Goal: Information Seeking & Learning: Find specific page/section

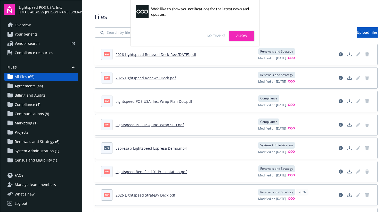
click at [49, 144] on span "Renewals and Strategy (6)" at bounding box center [37, 142] width 45 height 8
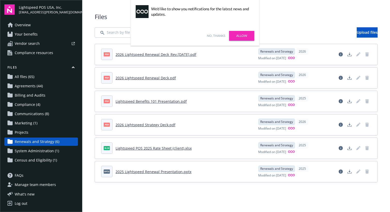
click at [48, 80] on link "All files (65)" at bounding box center [40, 77] width 73 height 8
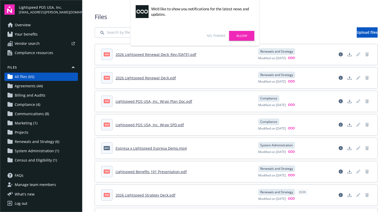
click at [111, 37] on input "Search by file name..." at bounding box center [133, 32] width 77 height 10
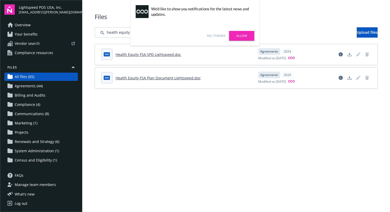
click at [62, 140] on link "Renewals and Strategy (6)" at bounding box center [40, 142] width 73 height 8
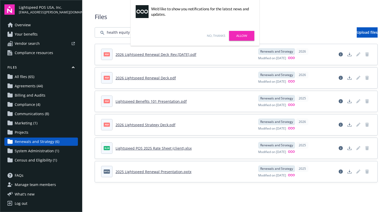
click at [55, 148] on span "System Administration (1)" at bounding box center [37, 151] width 44 height 8
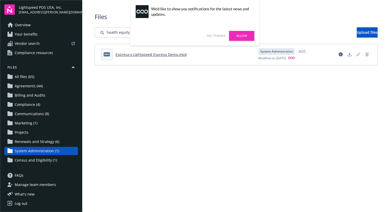
click at [41, 106] on link "Compliance (4)" at bounding box center [40, 105] width 73 height 8
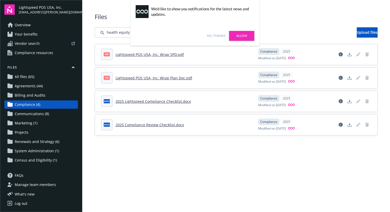
click at [44, 112] on span "Communications (8)" at bounding box center [32, 114] width 34 height 8
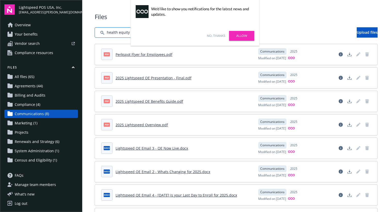
click at [110, 36] on input "Search by file name..." at bounding box center [133, 32] width 77 height 10
click at [39, 89] on span "Agreements (44)" at bounding box center [29, 86] width 28 height 8
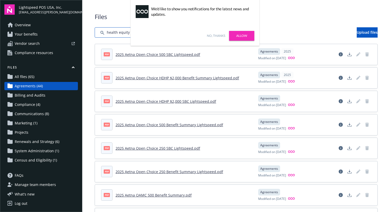
click at [117, 34] on input "Search by file name..." at bounding box center [133, 32] width 77 height 10
click at [221, 37] on link "No, thanks" at bounding box center [216, 36] width 18 height 5
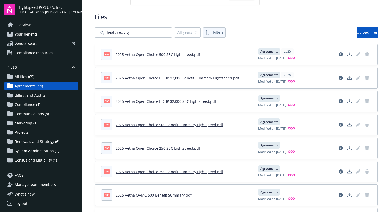
click at [221, 28] on button "Filters" at bounding box center [214, 32] width 23 height 10
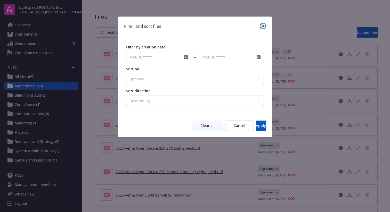
click at [263, 27] on icon "close" at bounding box center [262, 25] width 3 height 3
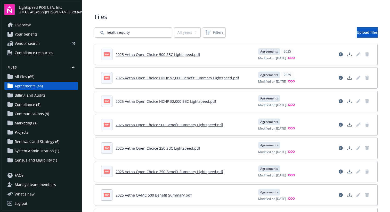
click at [48, 73] on link "All files (65)" at bounding box center [40, 77] width 73 height 8
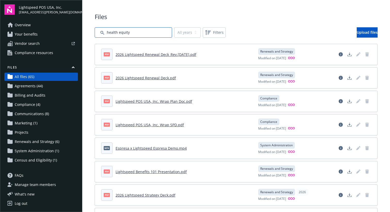
click at [131, 31] on input "Search by file name..." at bounding box center [133, 32] width 77 height 10
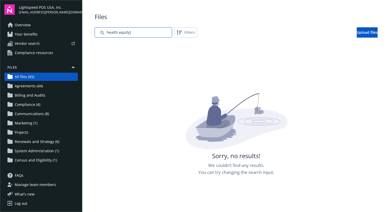
type input "health equity"
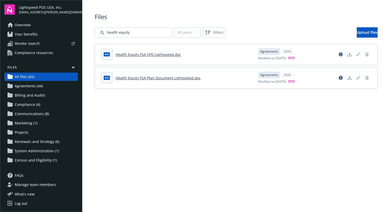
click at [34, 35] on span "Your benefits" at bounding box center [26, 34] width 23 height 8
